Goal: Find specific page/section: Find specific page/section

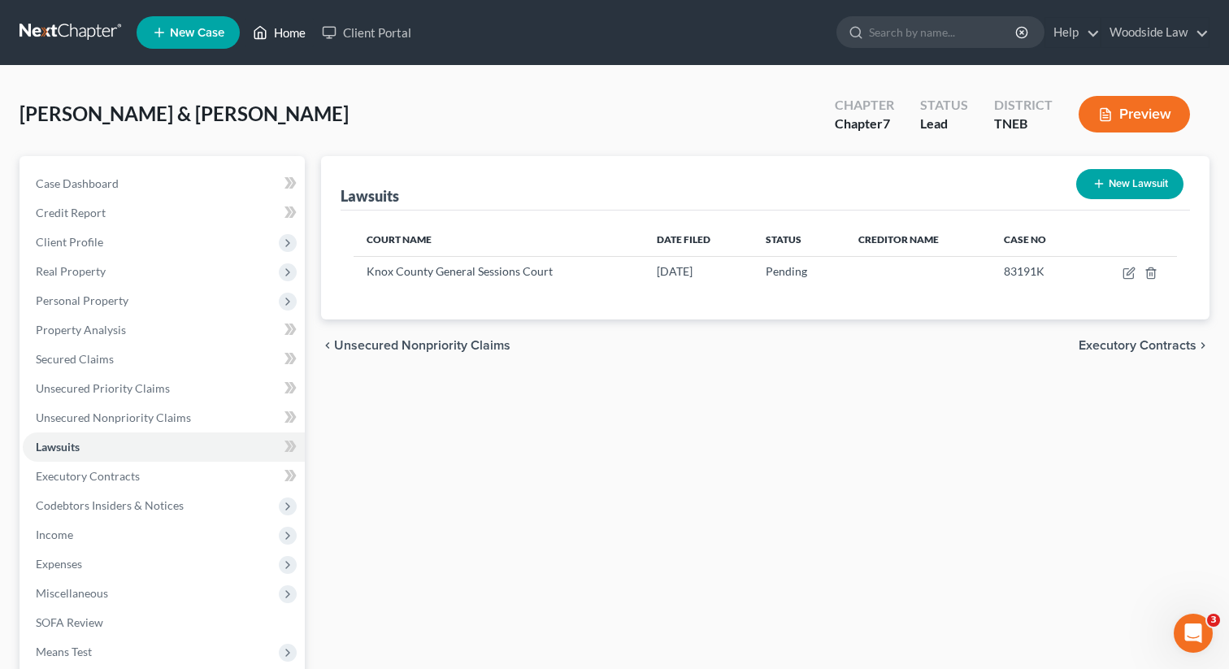
click at [294, 32] on link "Home" at bounding box center [279, 32] width 69 height 29
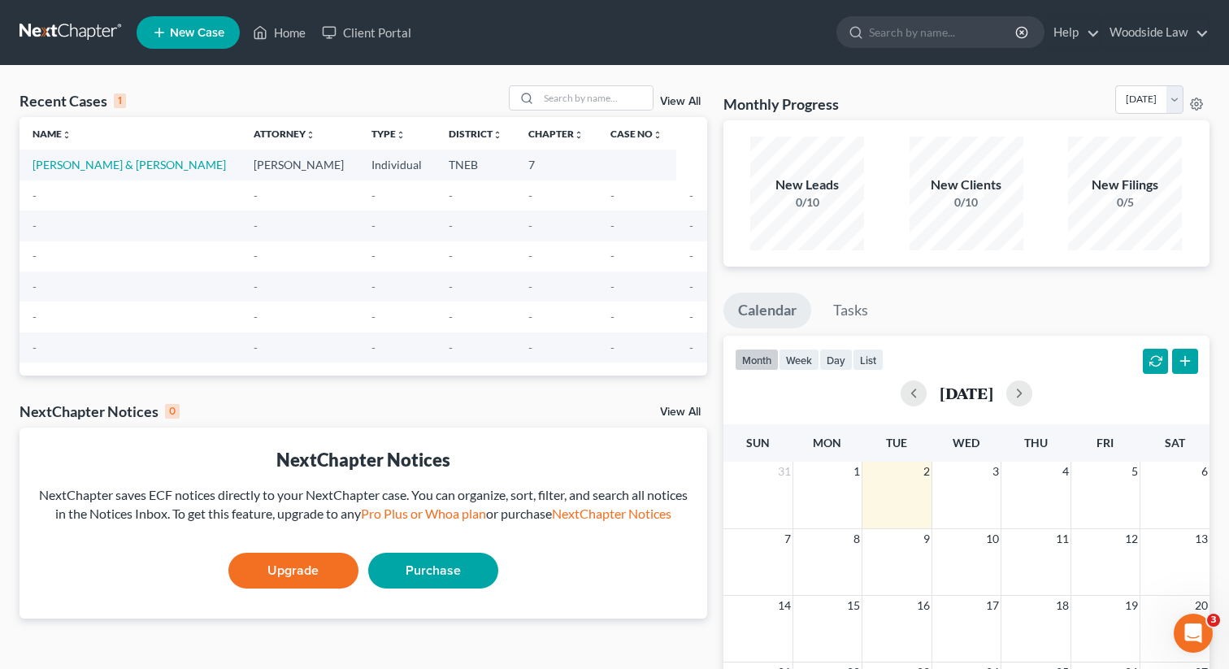
click at [686, 103] on link "View All" at bounding box center [680, 101] width 41 height 11
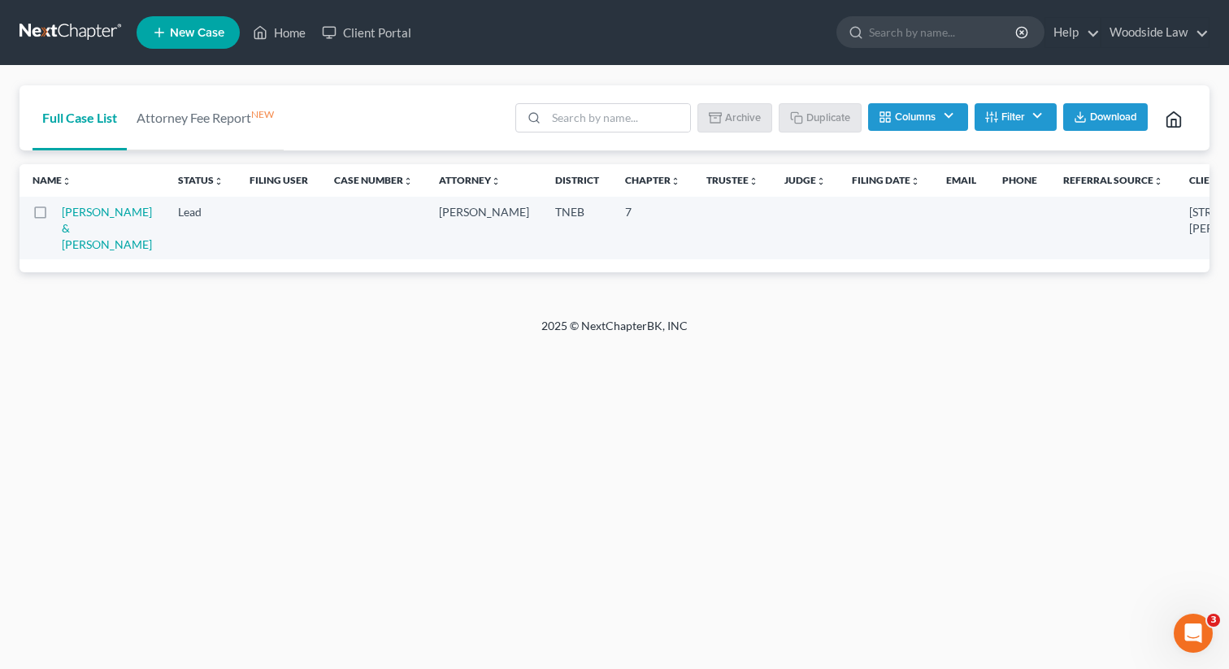
click at [1022, 110] on button "Filter" at bounding box center [1016, 117] width 82 height 28
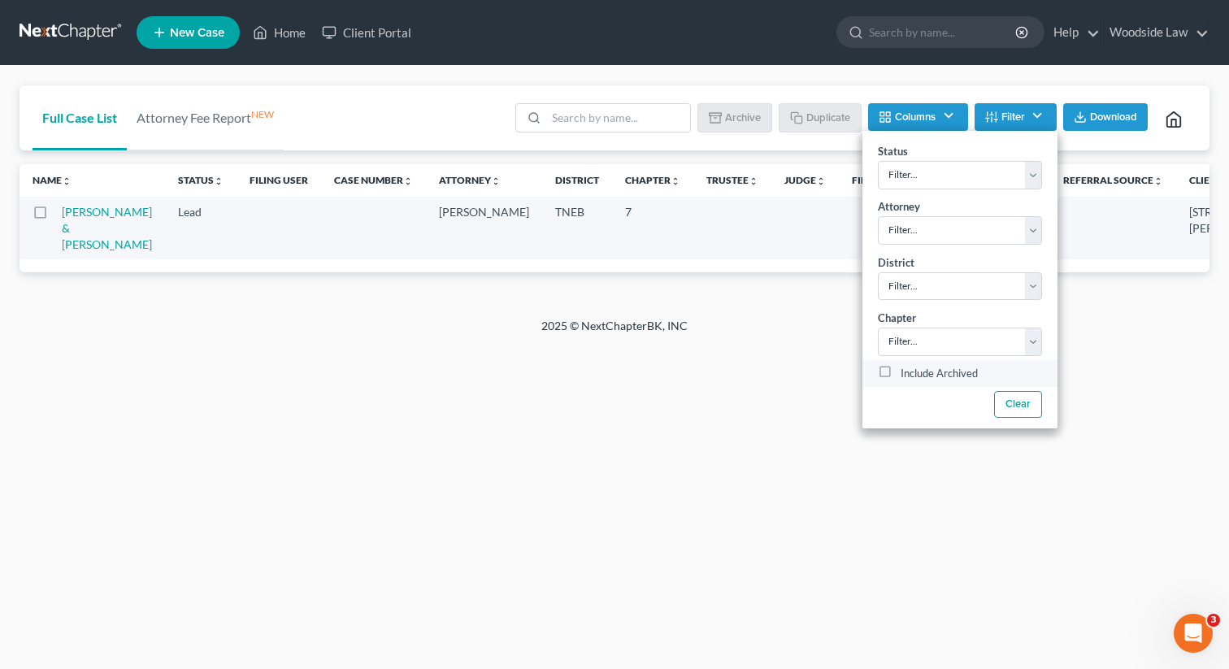
click at [901, 372] on label "Include Archived" at bounding box center [939, 374] width 77 height 20
click at [907, 372] on input "Include Archived" at bounding box center [912, 369] width 11 height 11
checkbox input "true"
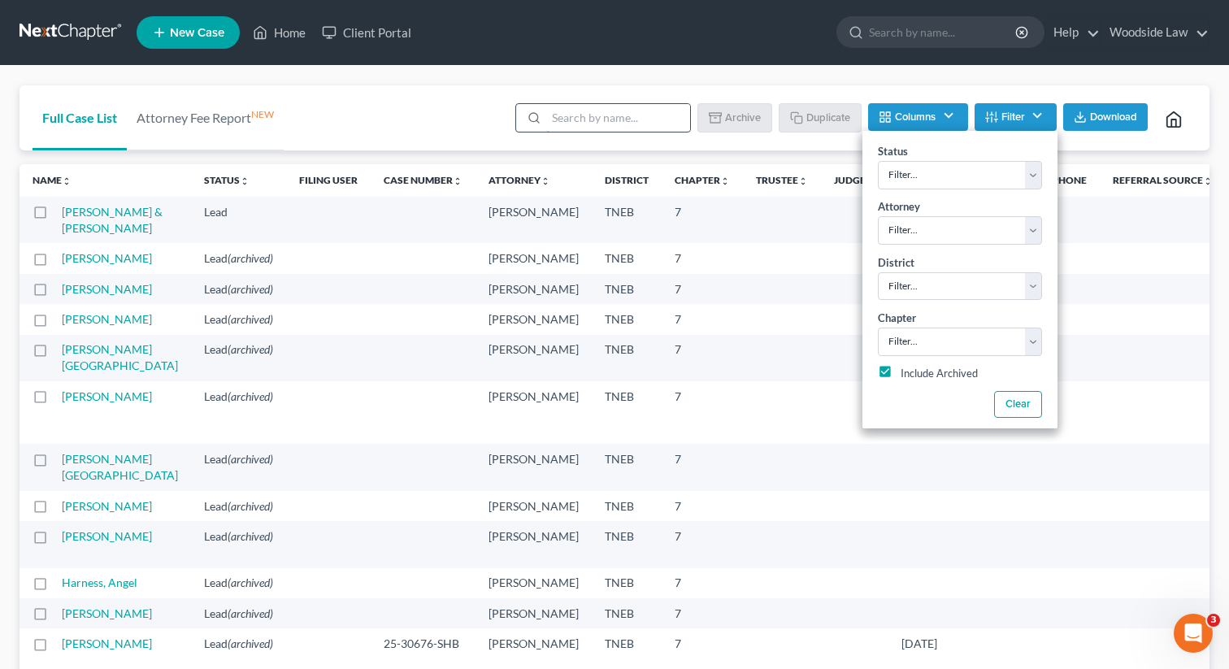
click at [628, 117] on input "search" at bounding box center [618, 118] width 144 height 28
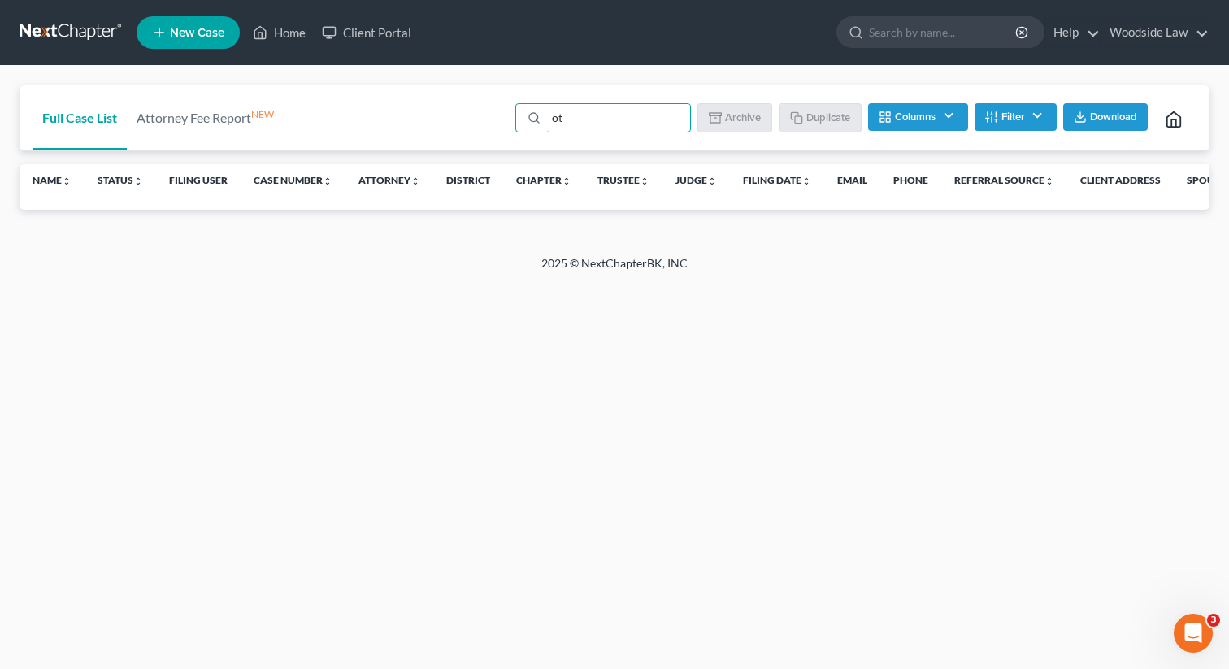
type input "o"
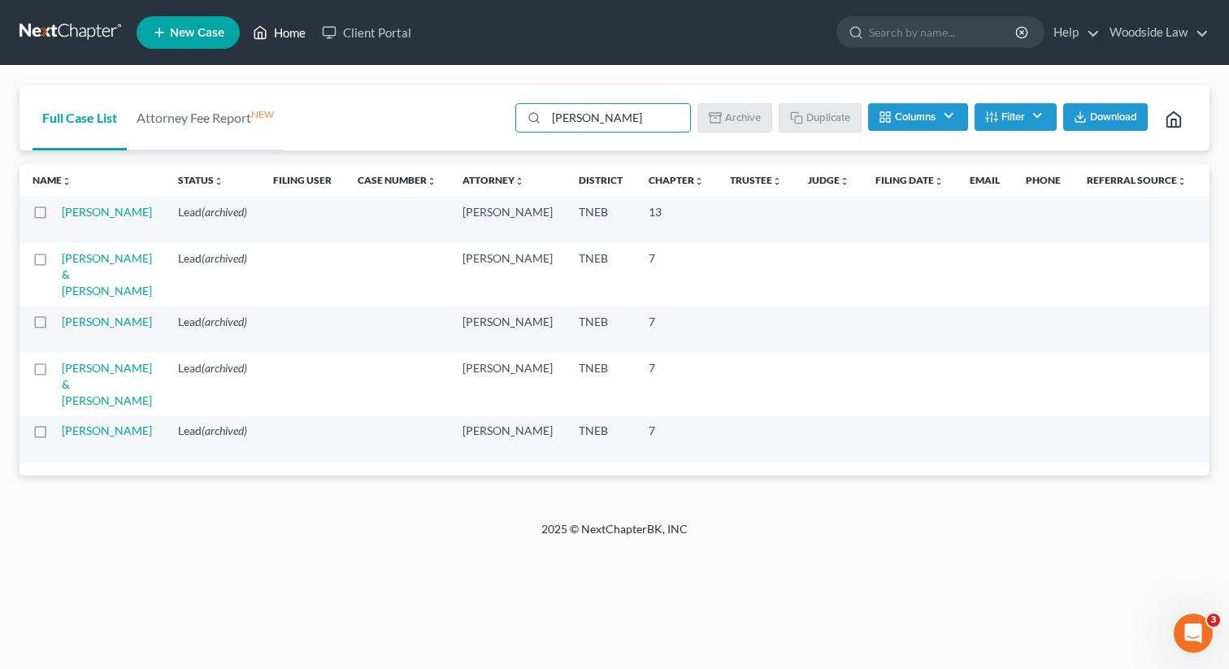
type input "[PERSON_NAME]"
click at [297, 38] on link "Home" at bounding box center [279, 32] width 69 height 29
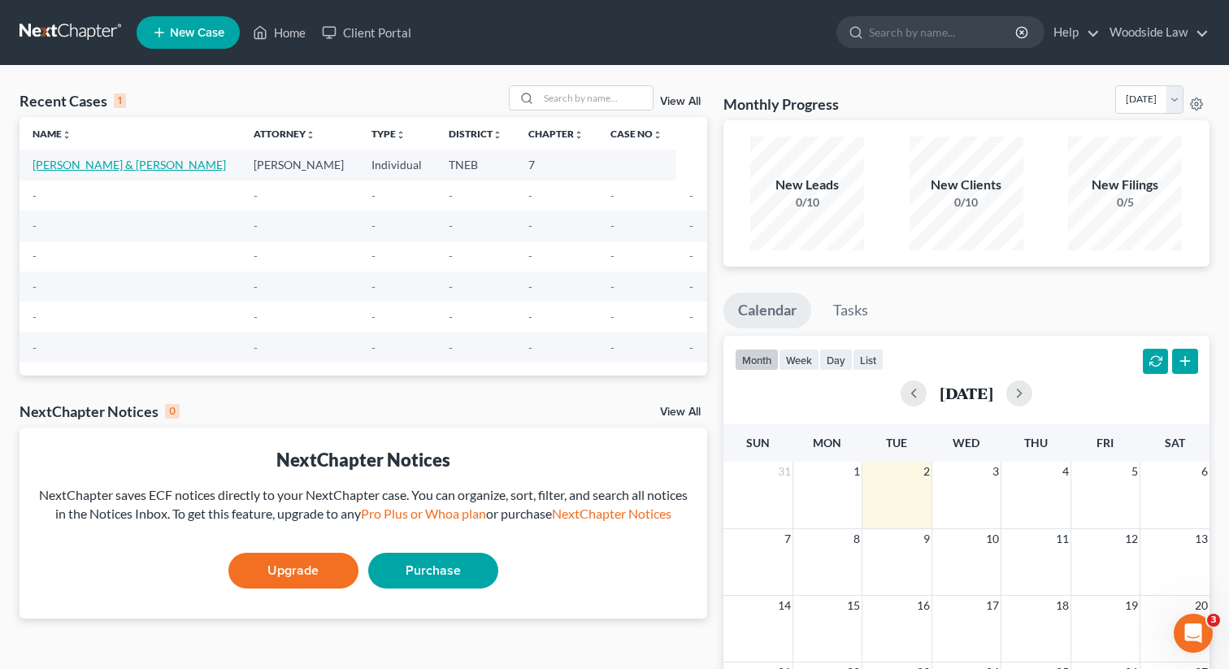
click at [128, 163] on link "[PERSON_NAME] & [PERSON_NAME]" at bounding box center [129, 165] width 193 height 14
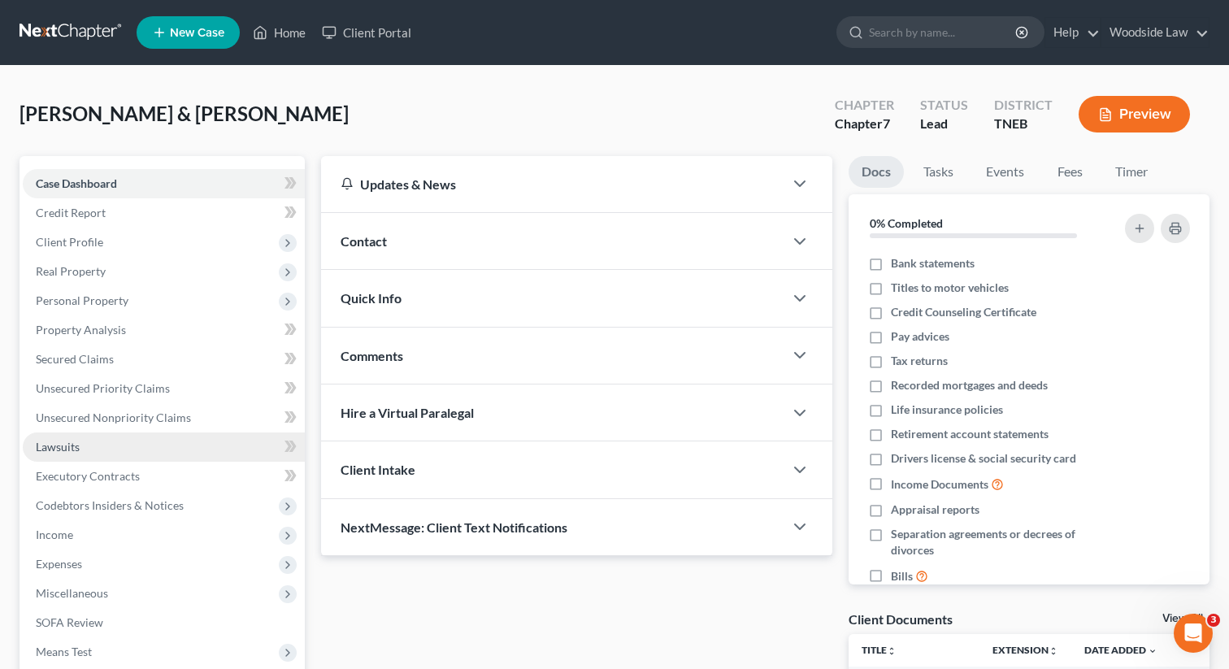
click at [62, 443] on span "Lawsuits" at bounding box center [58, 447] width 44 height 14
